Goal: Task Accomplishment & Management: Manage account settings

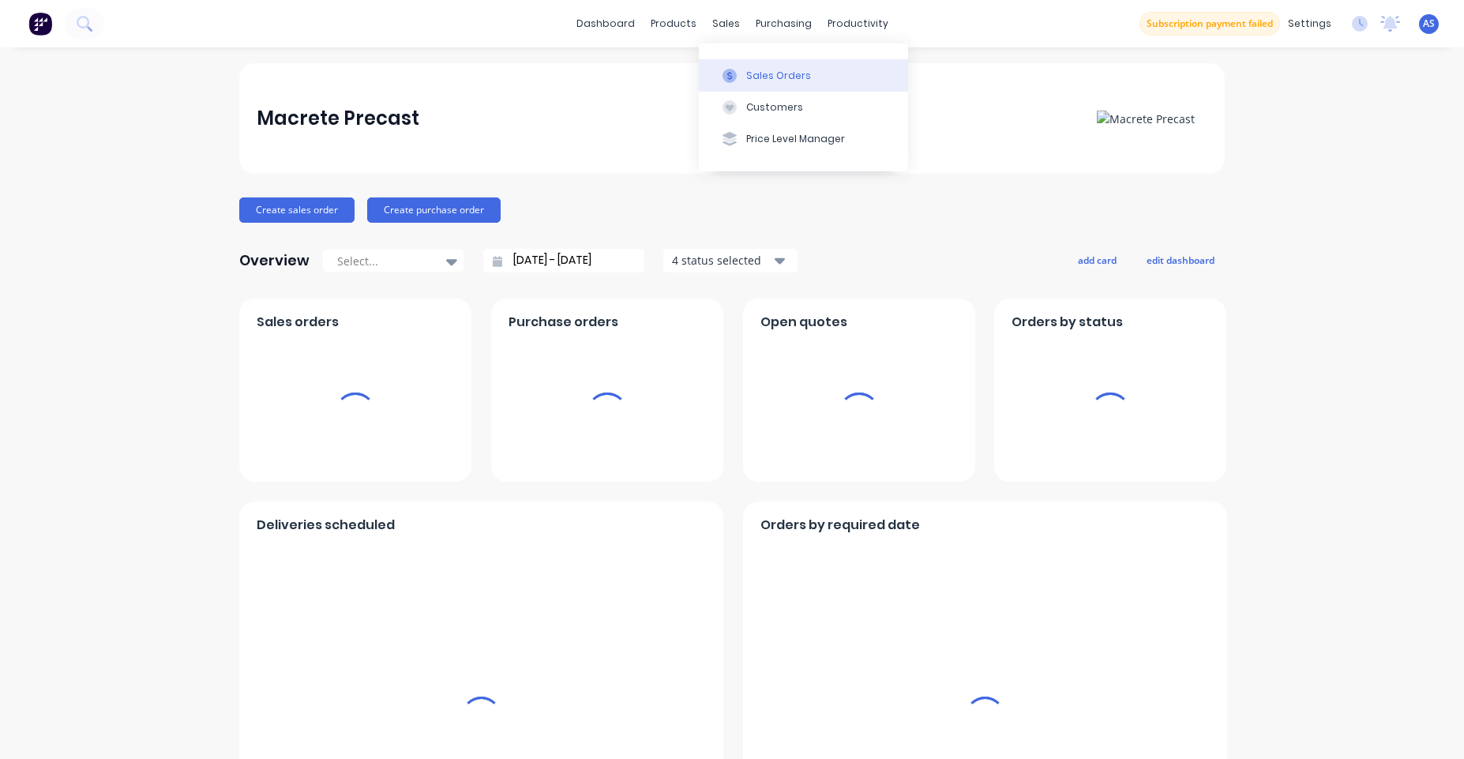
click at [746, 62] on button "Sales Orders" at bounding box center [803, 75] width 209 height 32
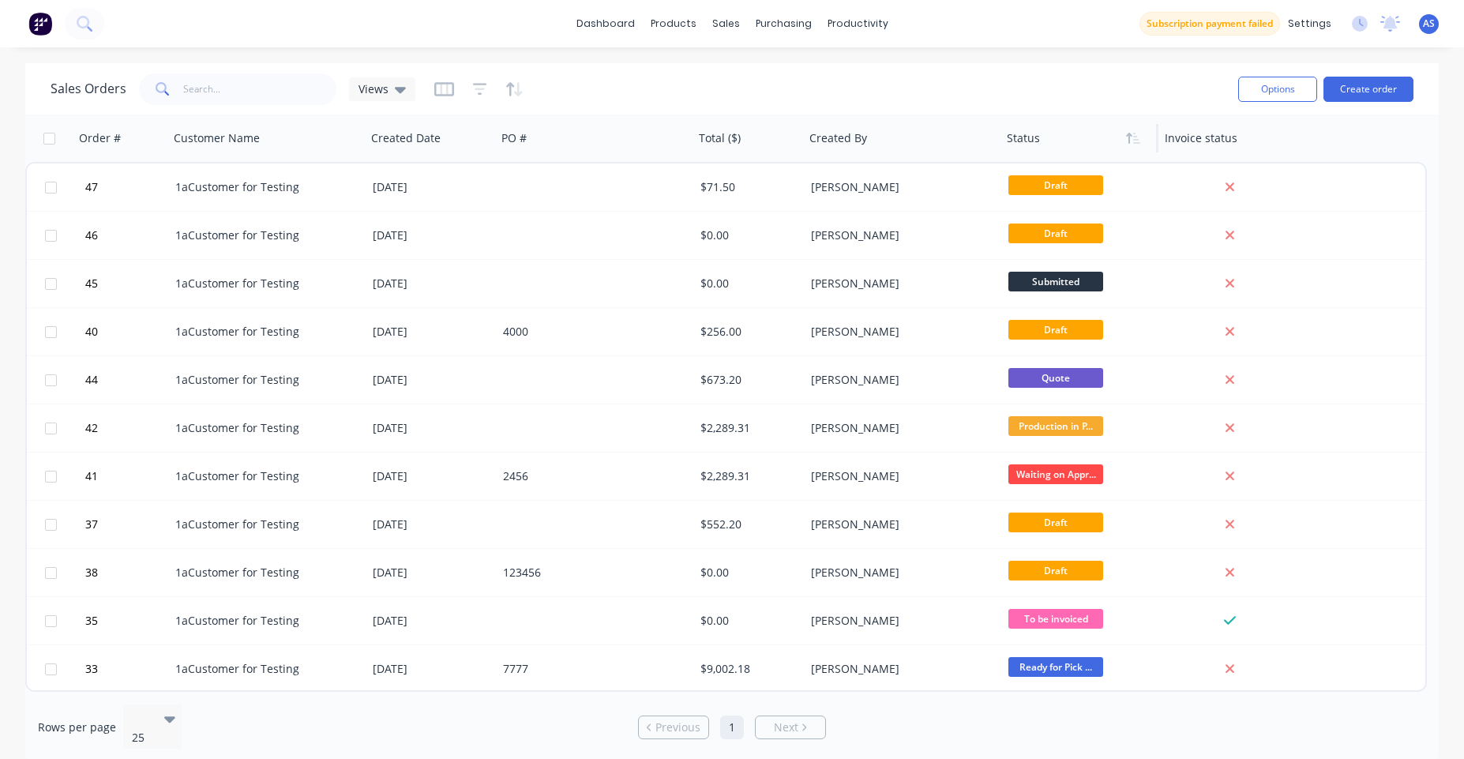
click at [1059, 137] on div at bounding box center [1076, 138] width 138 height 32
click at [1053, 135] on div at bounding box center [1076, 138] width 138 height 32
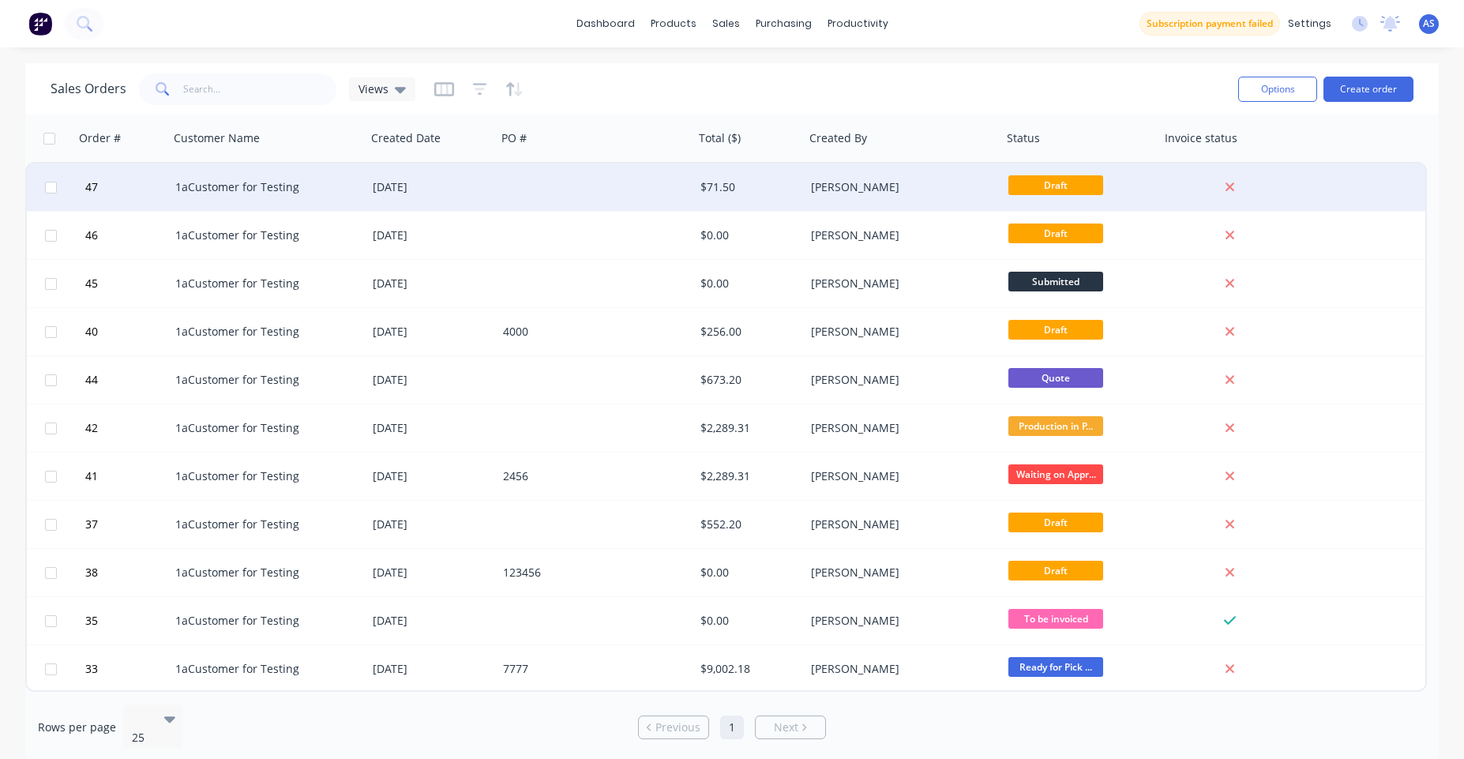
click at [1042, 186] on span "Draft" at bounding box center [1056, 185] width 95 height 20
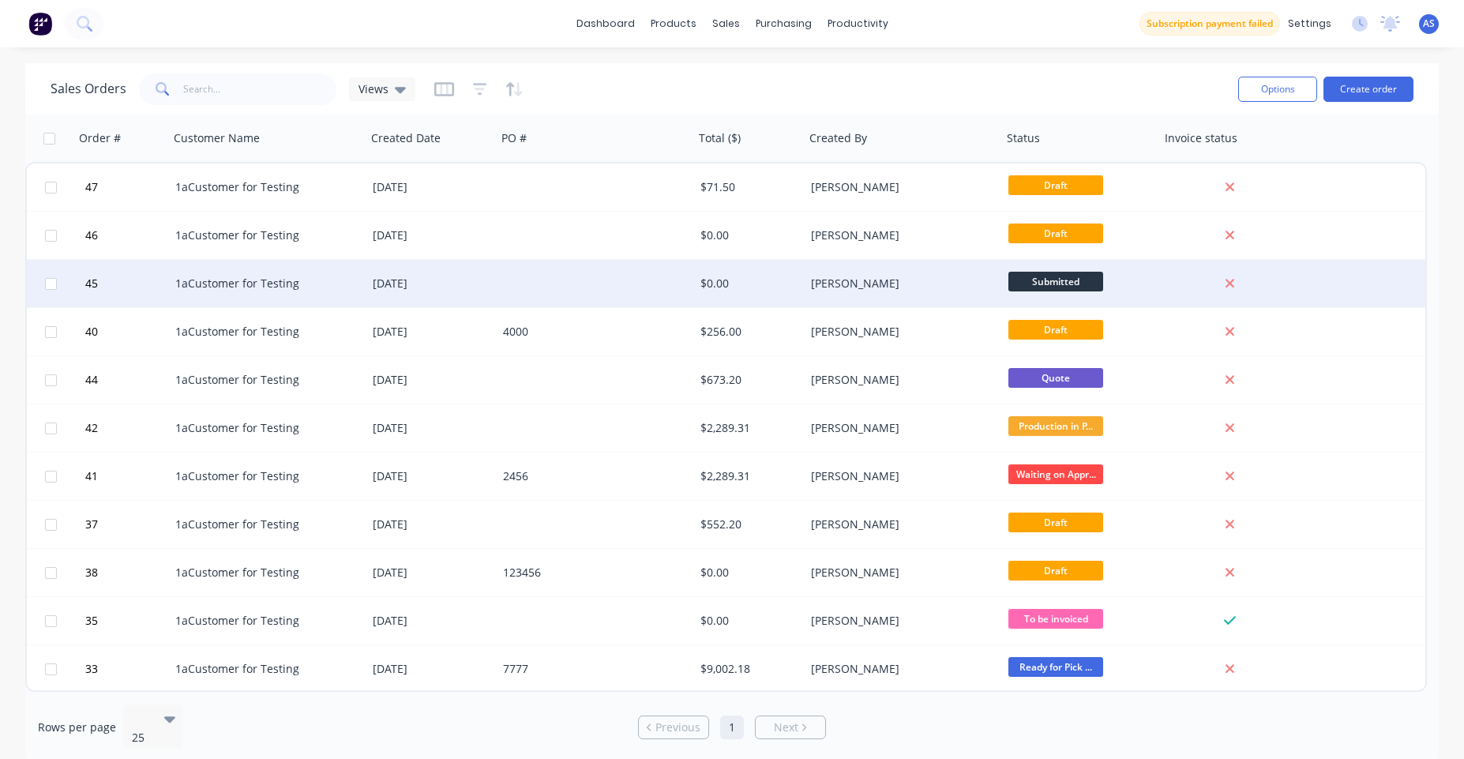
click at [1063, 276] on span "Submitted" at bounding box center [1056, 282] width 95 height 20
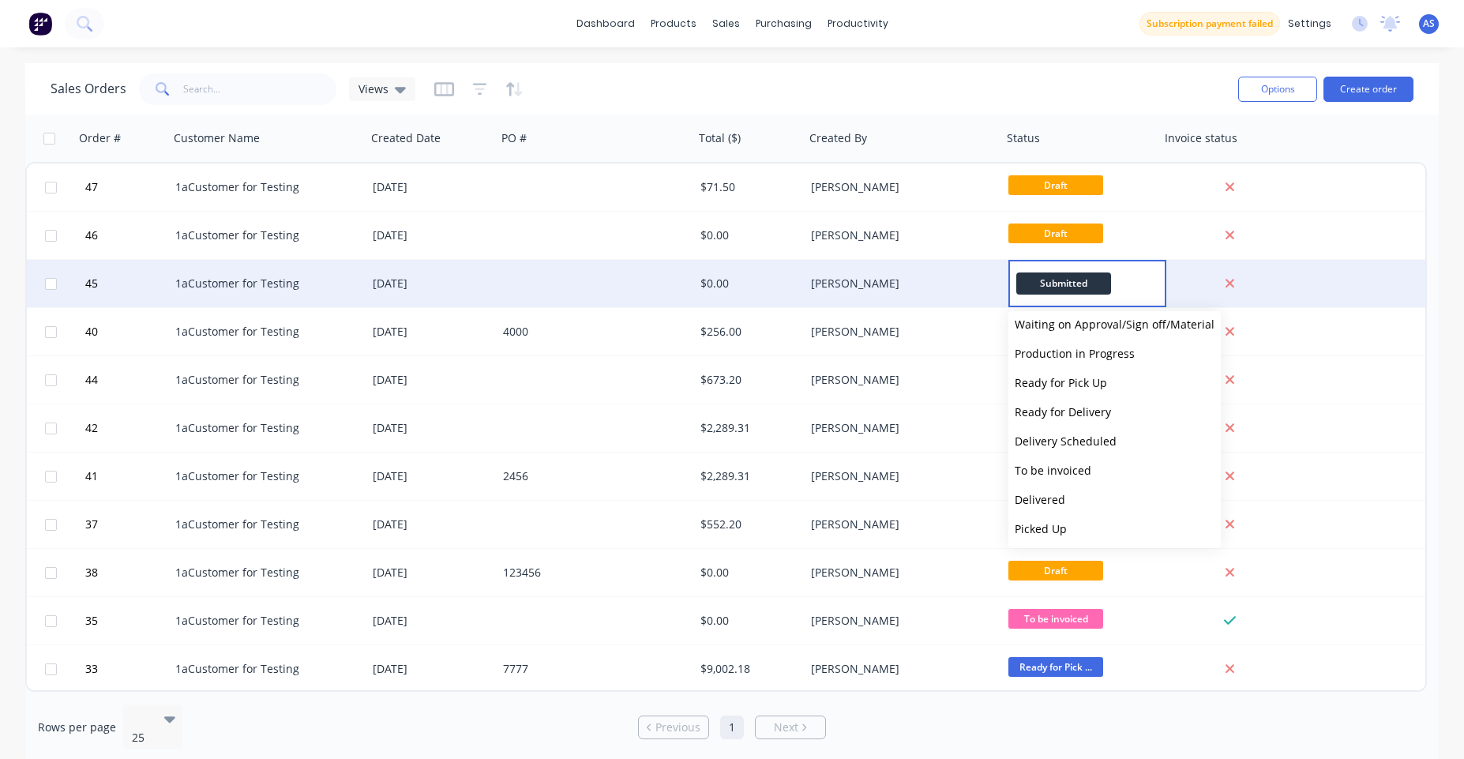
scroll to position [39, 0]
click at [1042, 99] on div "Sales Orders Views" at bounding box center [638, 88] width 1175 height 39
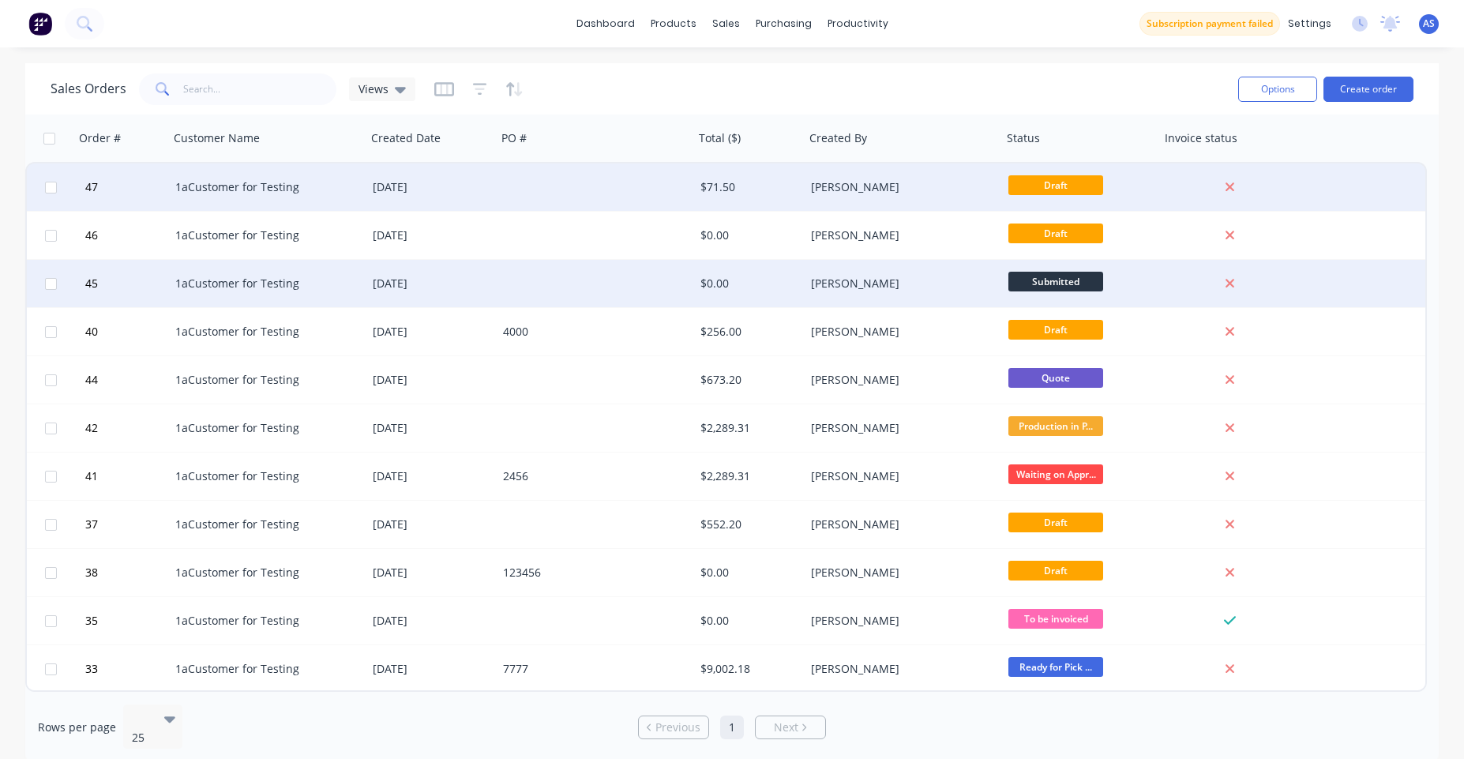
click at [40, 193] on div at bounding box center [50, 186] width 47 height 47
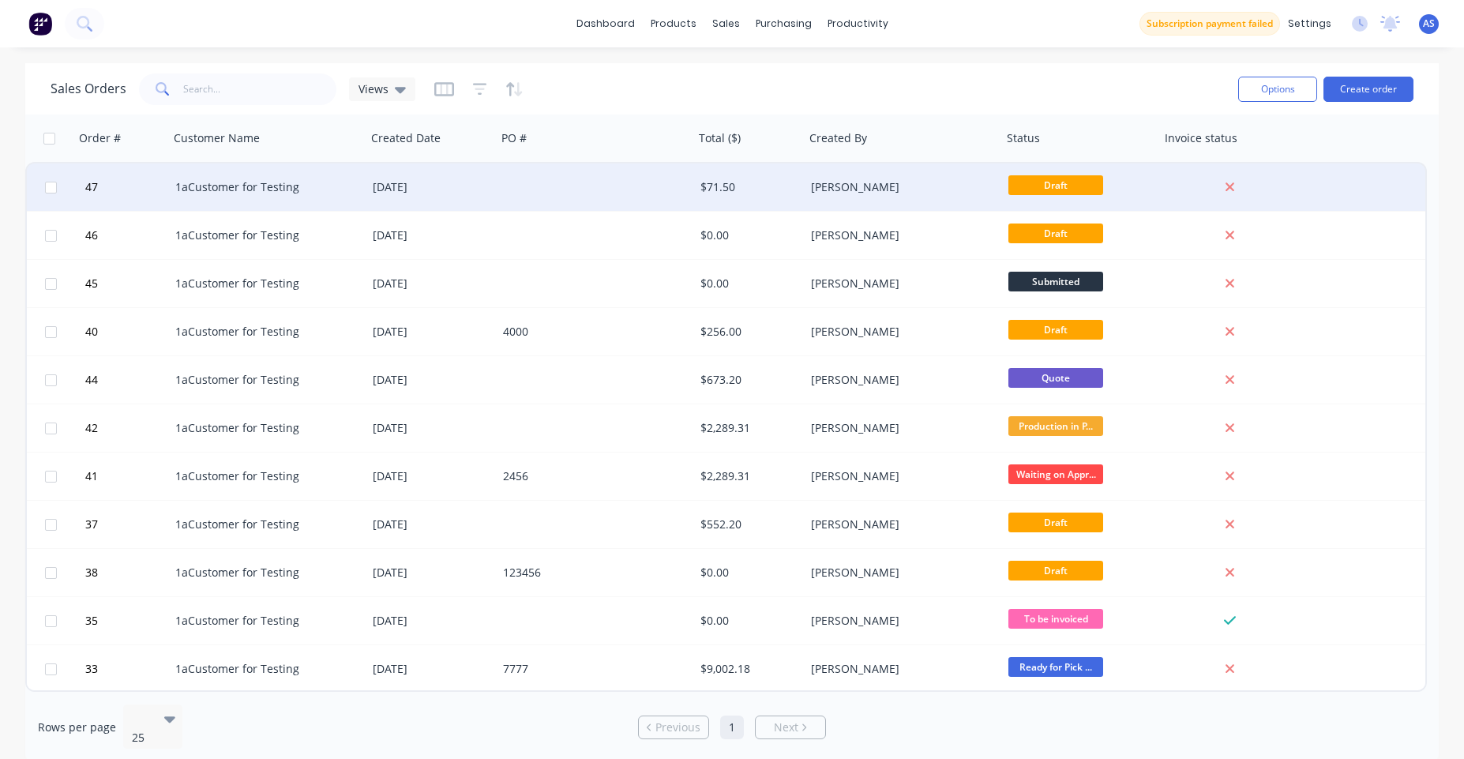
click at [48, 196] on div at bounding box center [50, 186] width 47 height 47
click at [46, 182] on input "checkbox" at bounding box center [51, 188] width 12 height 12
checkbox input "true"
click at [1265, 99] on button "Options" at bounding box center [1277, 89] width 79 height 25
click at [1227, 133] on div "Change Status" at bounding box center [1242, 129] width 122 height 23
